Goal: Find specific page/section: Find specific page/section

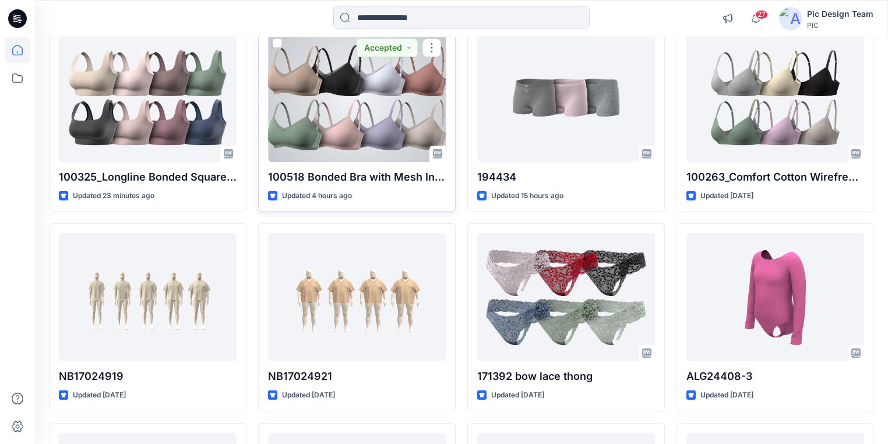
scroll to position [93, 0]
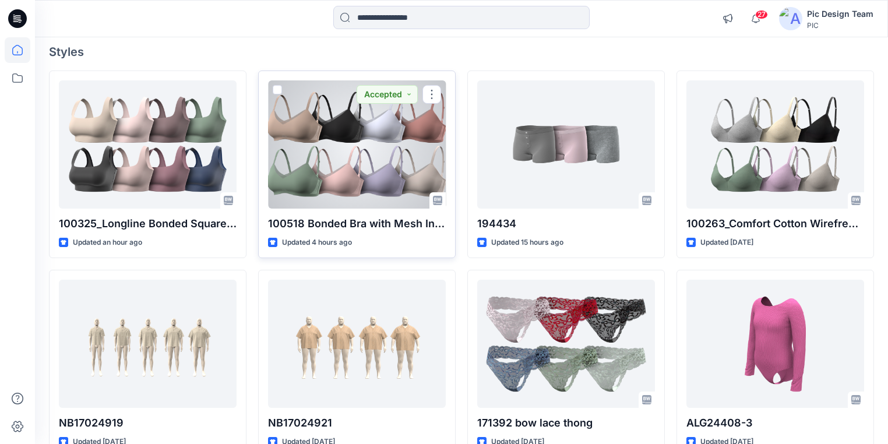
click at [326, 165] on div at bounding box center [357, 144] width 178 height 128
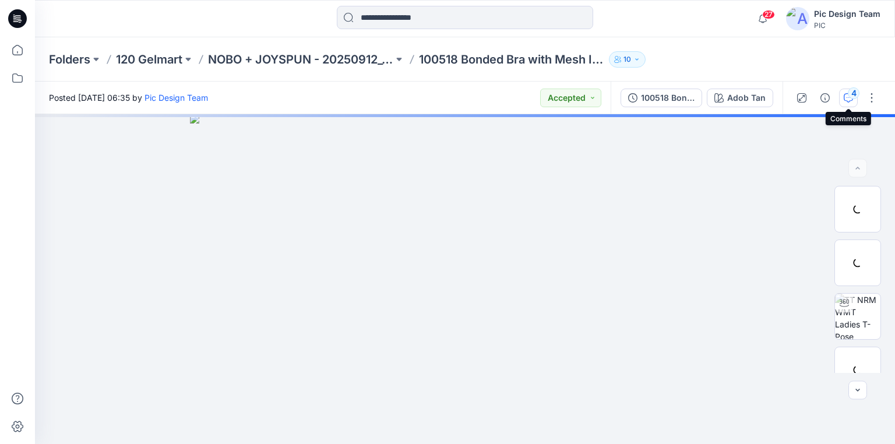
click at [847, 94] on icon "button" at bounding box center [848, 97] width 9 height 9
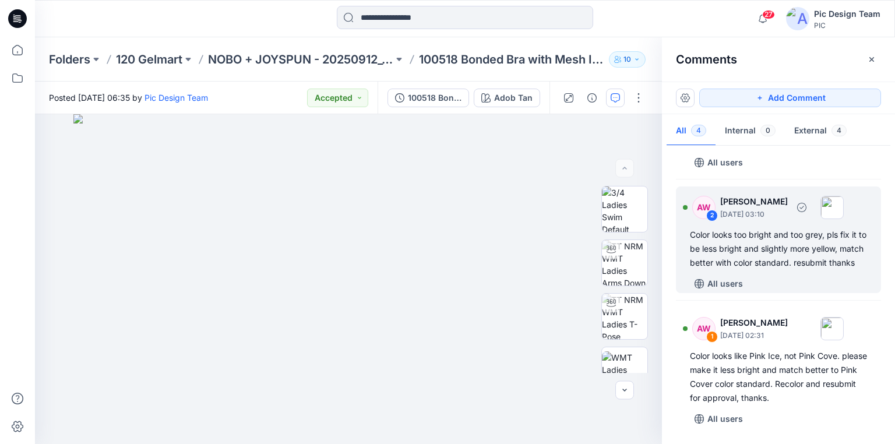
scroll to position [266, 0]
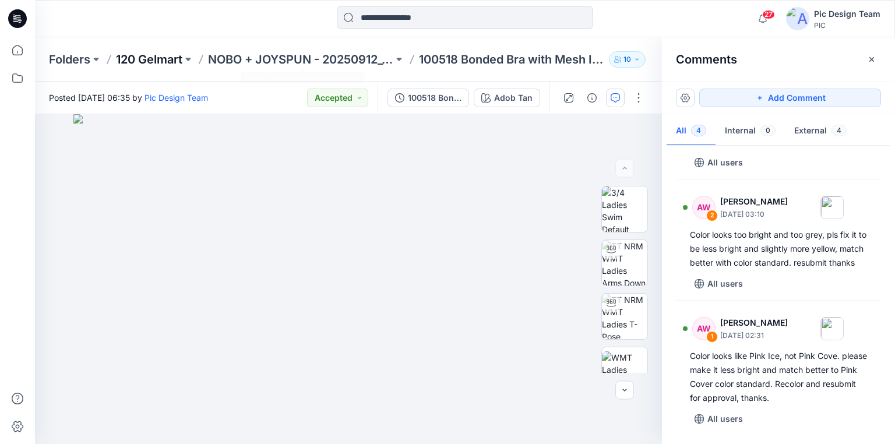
click at [156, 61] on p "120 Gelmart" at bounding box center [149, 59] width 66 height 16
